Goal: Information Seeking & Learning: Learn about a topic

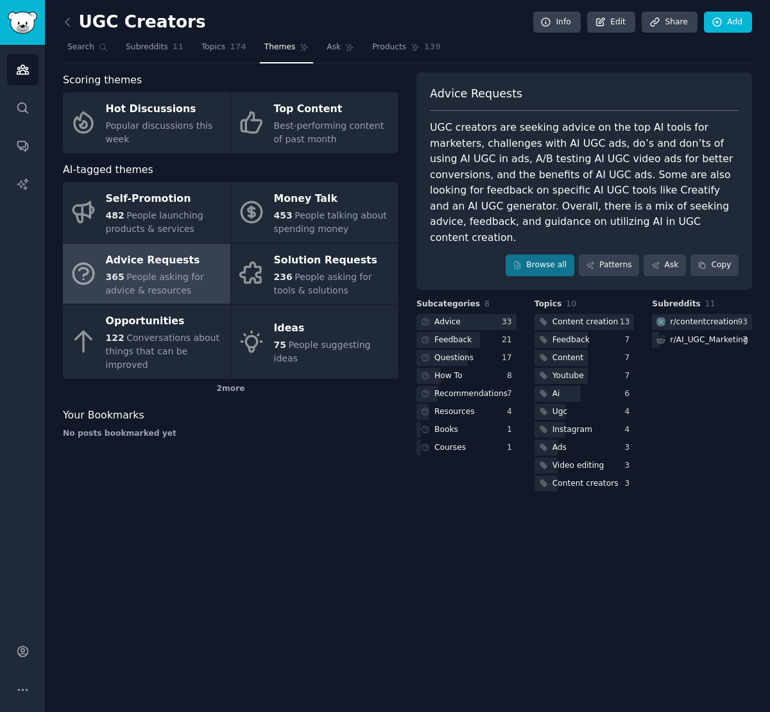
click at [137, 285] on span "People asking for advice & resources" at bounding box center [155, 284] width 98 height 24
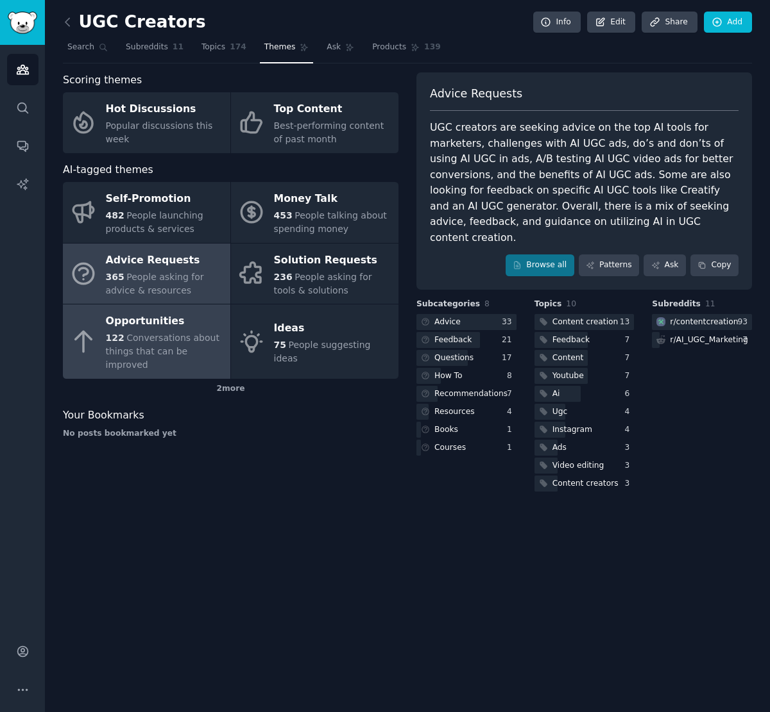
click at [181, 333] on span "Conversations about things that can be improved" at bounding box center [163, 351] width 114 height 37
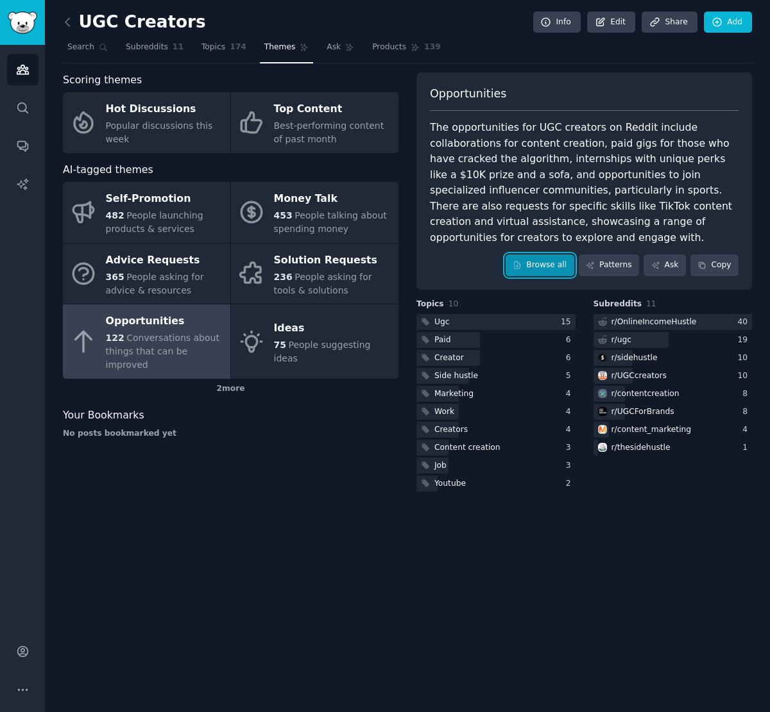
click at [555, 255] on link "Browse all" at bounding box center [539, 266] width 69 height 22
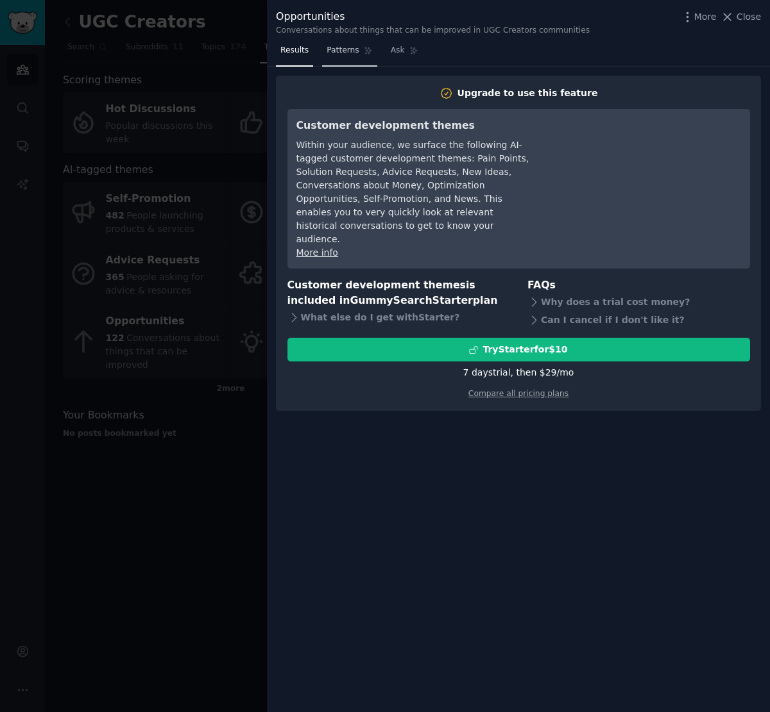
click at [352, 53] on link "Patterns" at bounding box center [349, 53] width 55 height 26
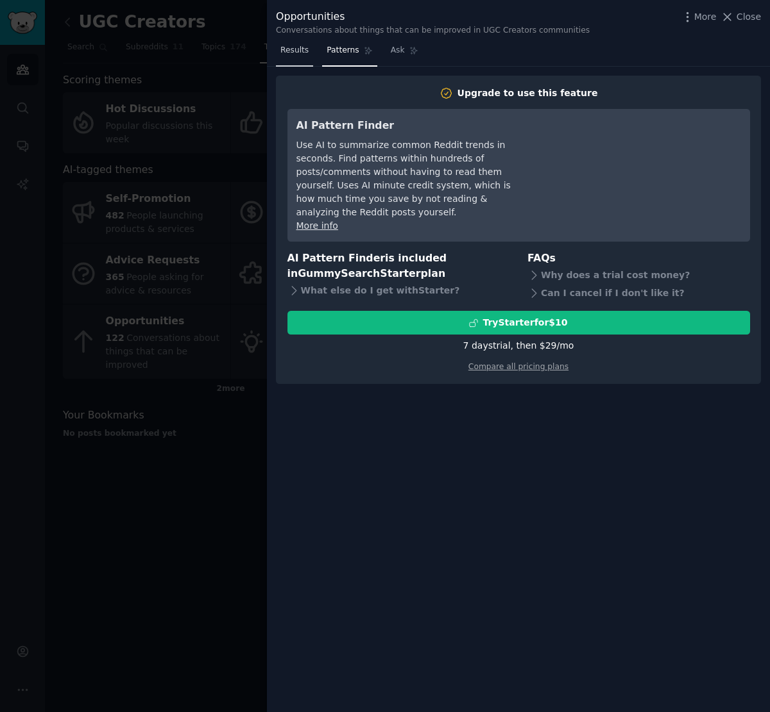
click at [307, 56] on link "Results" at bounding box center [294, 53] width 37 height 26
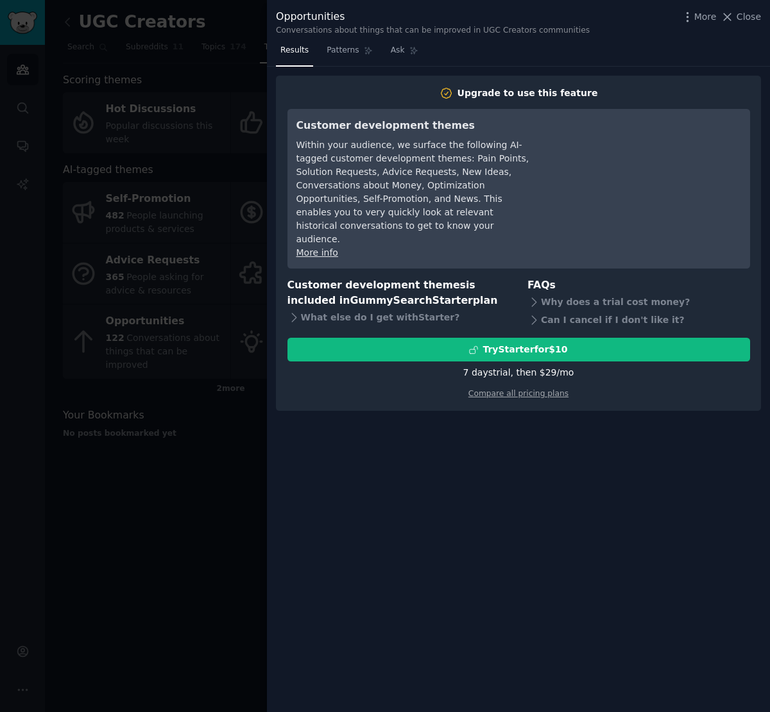
click at [370, 56] on nav "Results Patterns Ask" at bounding box center [349, 53] width 147 height 26
click at [396, 51] on span "Ask" at bounding box center [398, 51] width 14 height 12
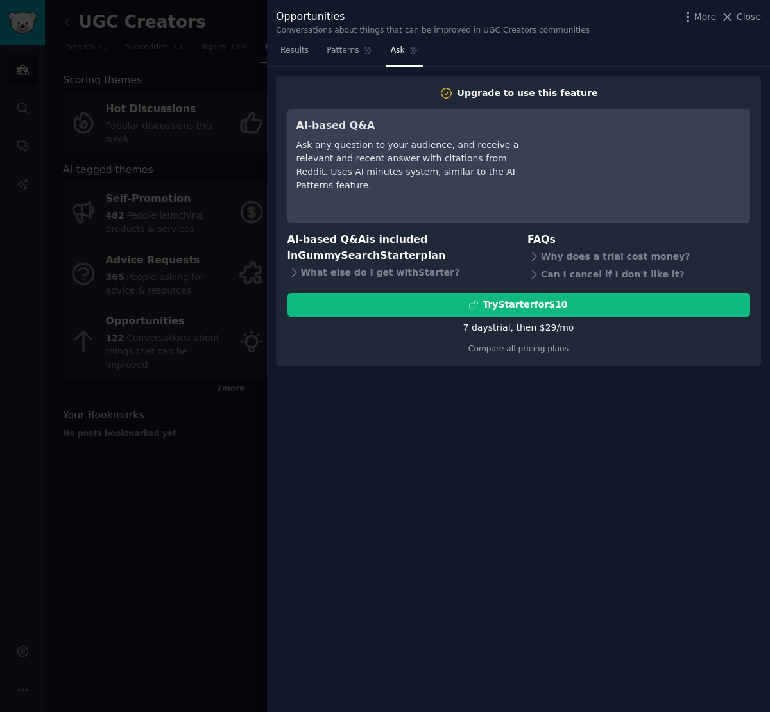
click at [174, 194] on div at bounding box center [385, 356] width 770 height 712
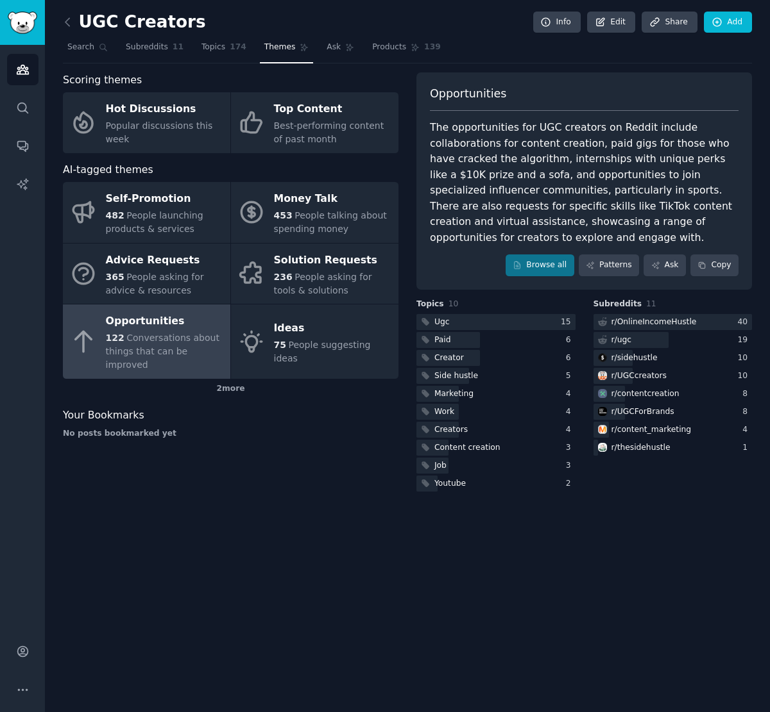
drag, startPoint x: 214, startPoint y: 10, endPoint x: 196, endPoint y: 17, distance: 18.7
click at [196, 17] on div "UGC Creators Info Edit Share Add Search Subreddits 11 Topics 174 Themes Ask Pro…" at bounding box center [407, 356] width 725 height 712
drag, startPoint x: 198, startPoint y: 17, endPoint x: 569, endPoint y: 49, distance: 373.3
click at [202, 17] on div "UGC Creators Info Edit Share Add" at bounding box center [407, 25] width 689 height 26
